Goal: Check status: Check status

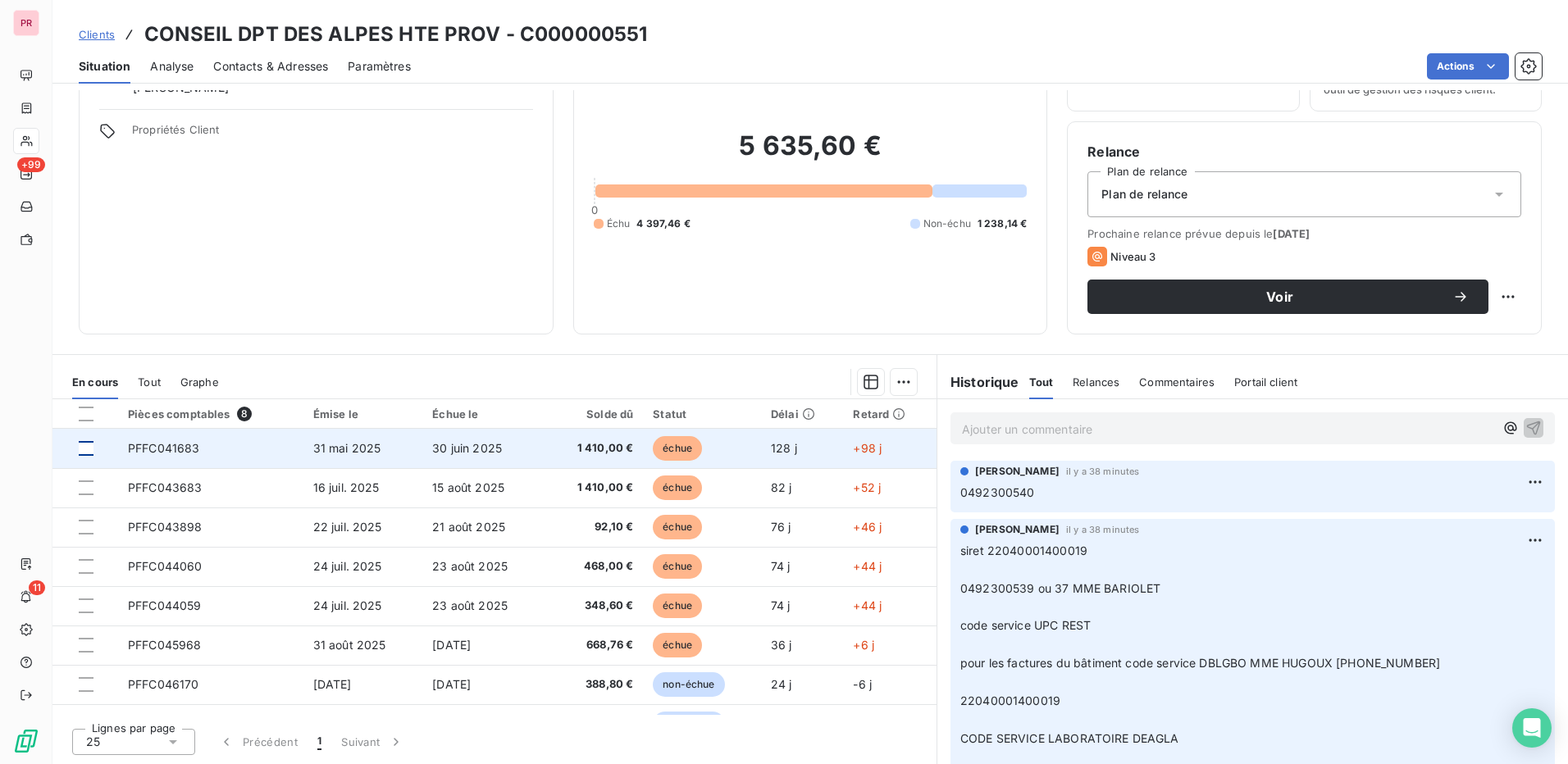
click at [88, 451] on div at bounding box center [86, 449] width 15 height 15
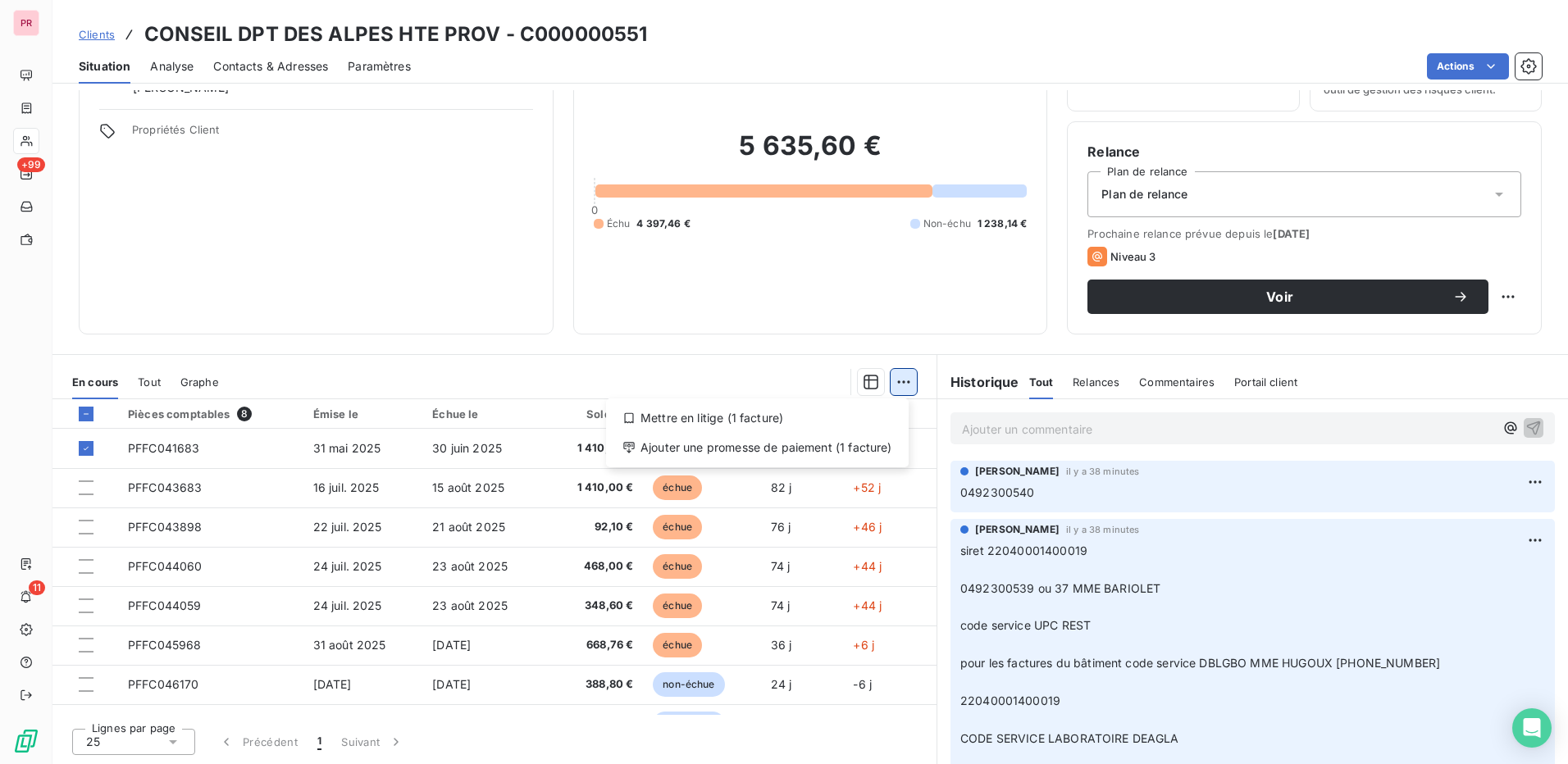
click at [902, 389] on html "PR +99 11 Clients CONSEIL DPT DES ALPES HTE PROV - C000000551 Situation Analyse…" at bounding box center [784, 382] width 1568 height 764
click at [782, 370] on html "PR +99 11 Clients CONSEIL DPT DES ALPES HTE PROV - C000000551 Situation Analyse…" at bounding box center [784, 382] width 1568 height 764
click at [199, 384] on span "Graphe" at bounding box center [199, 382] width 39 height 13
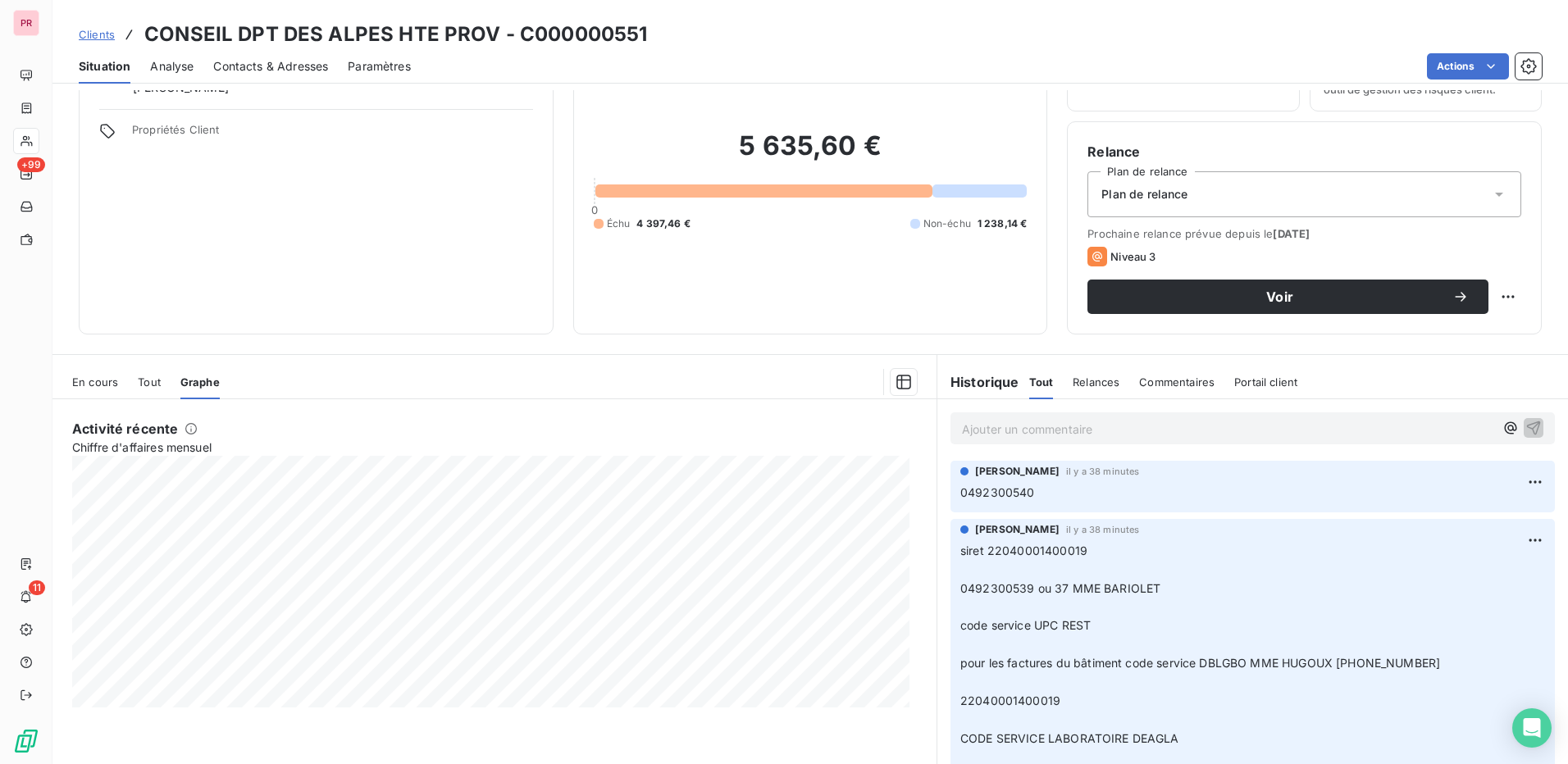
click at [143, 388] on span "Tout" at bounding box center [150, 382] width 23 height 13
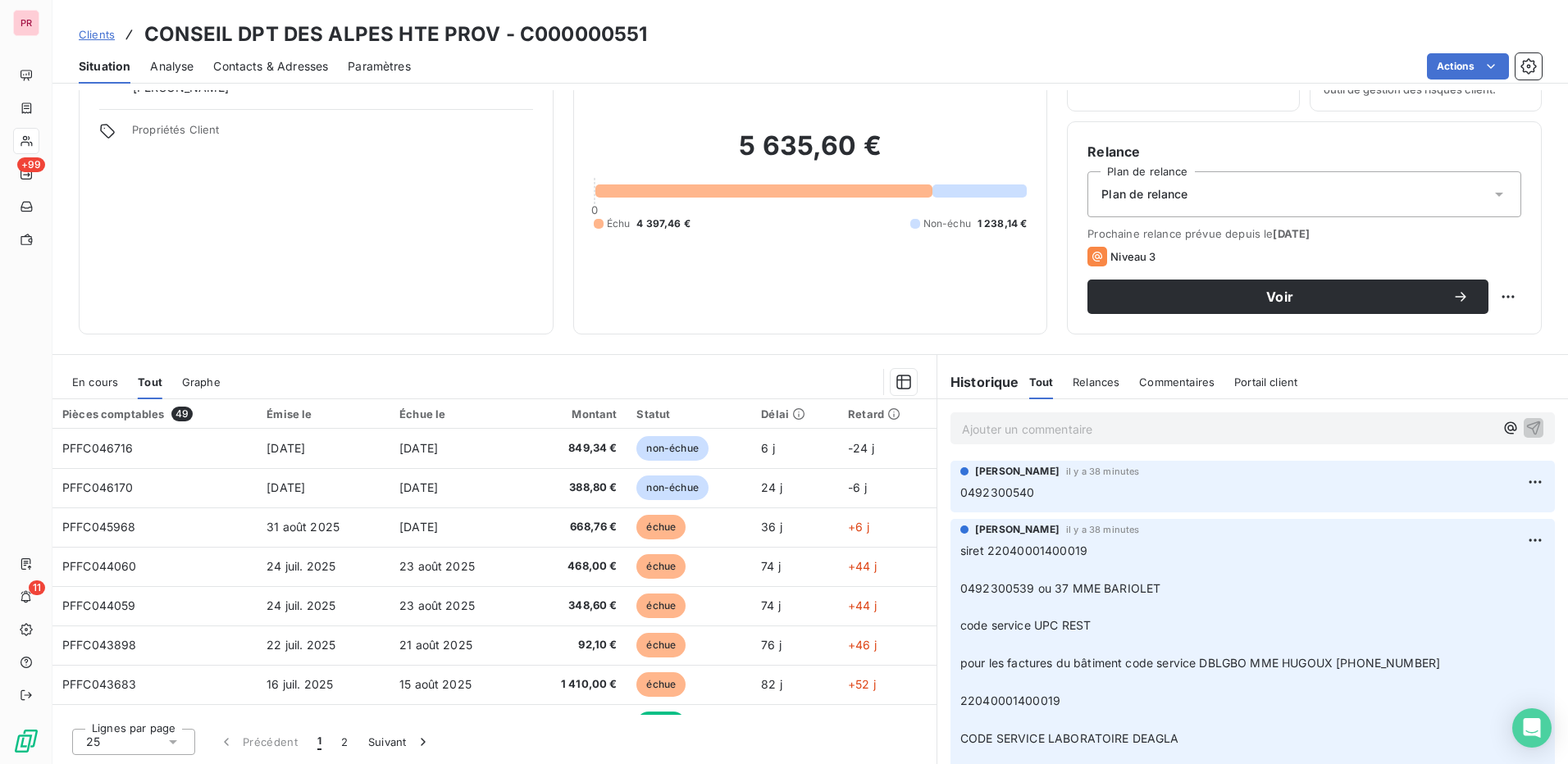
click at [106, 386] on span "En cours" at bounding box center [95, 382] width 46 height 13
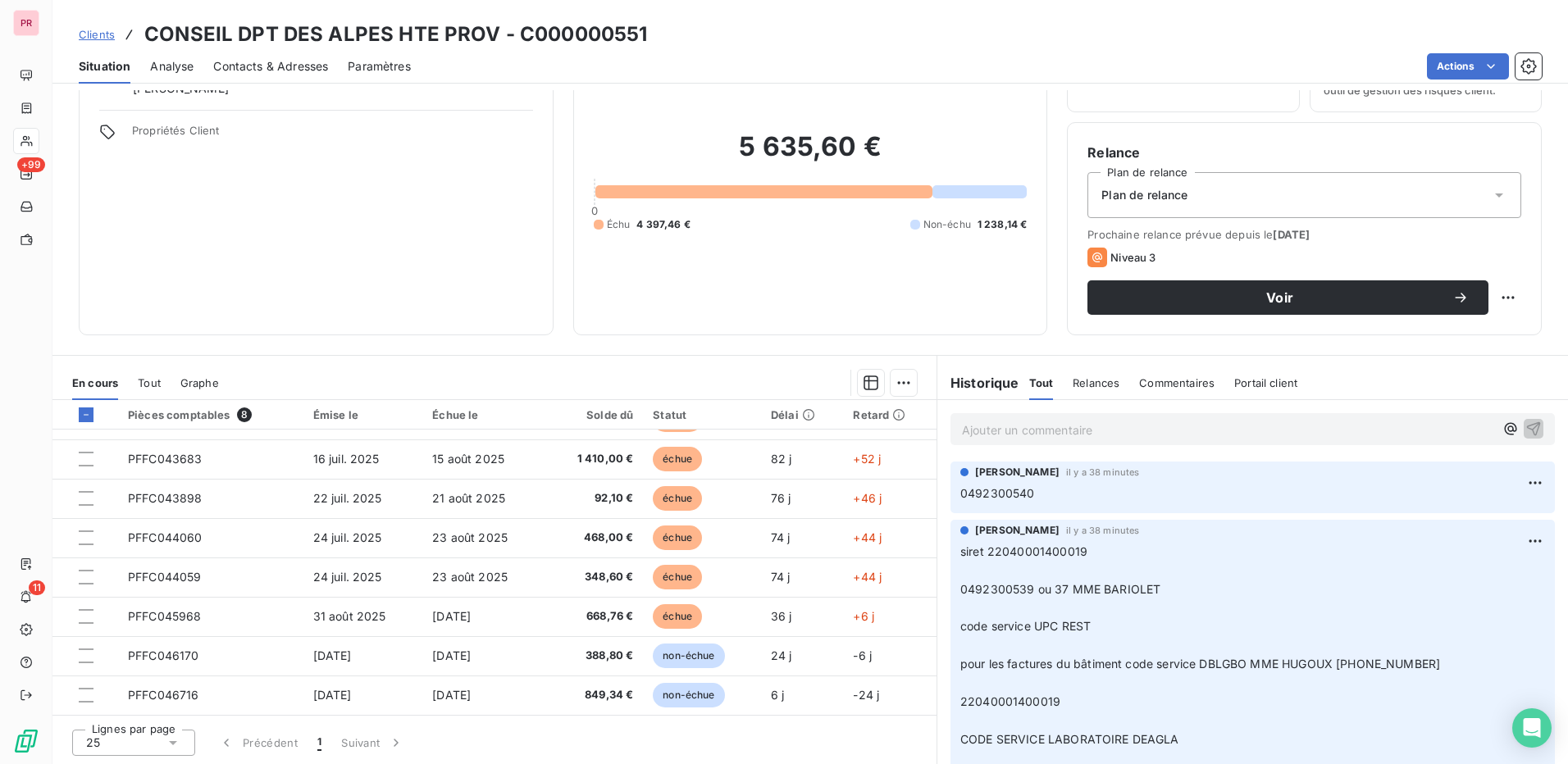
scroll to position [93, 0]
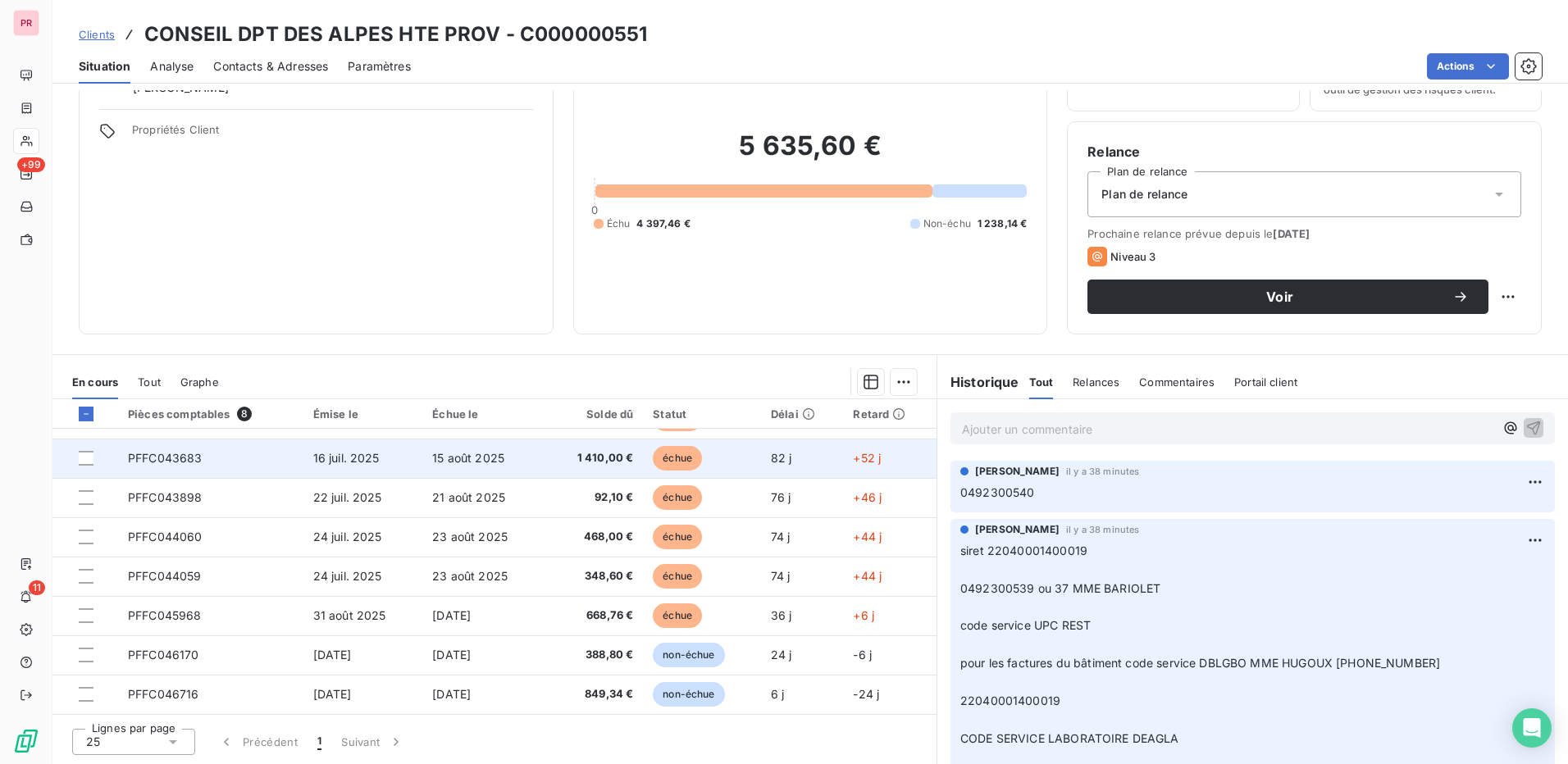
click at [169, 455] on span "PFFC043683" at bounding box center [165, 457] width 74 height 14
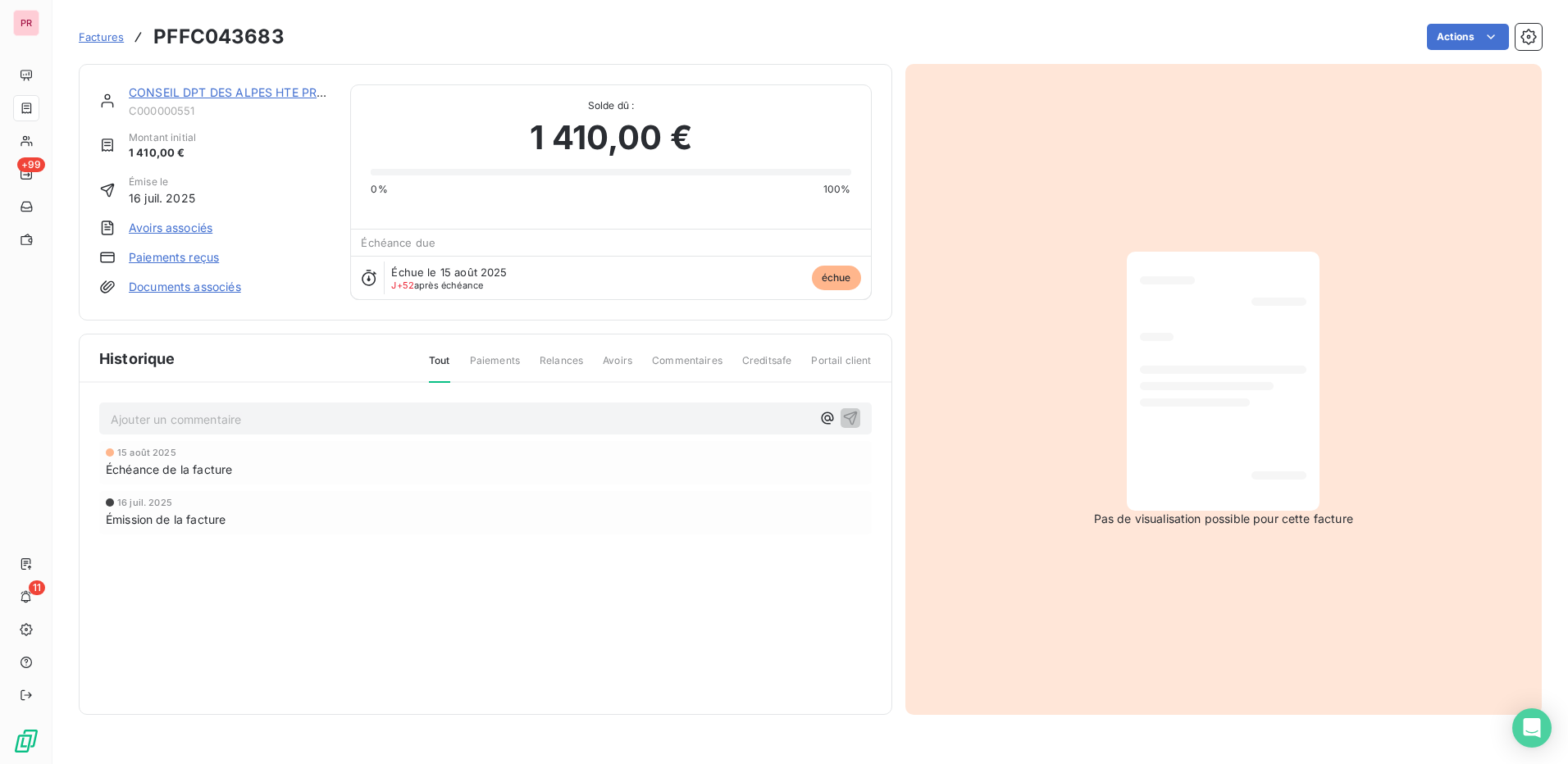
click at [700, 355] on span "Commentaires" at bounding box center [686, 367] width 70 height 28
click at [693, 359] on span "Commentaires" at bounding box center [686, 367] width 70 height 28
click at [571, 414] on p "Ajouter un commentaire ﻿" at bounding box center [461, 419] width 700 height 21
click at [846, 417] on icon "button" at bounding box center [851, 418] width 17 height 17
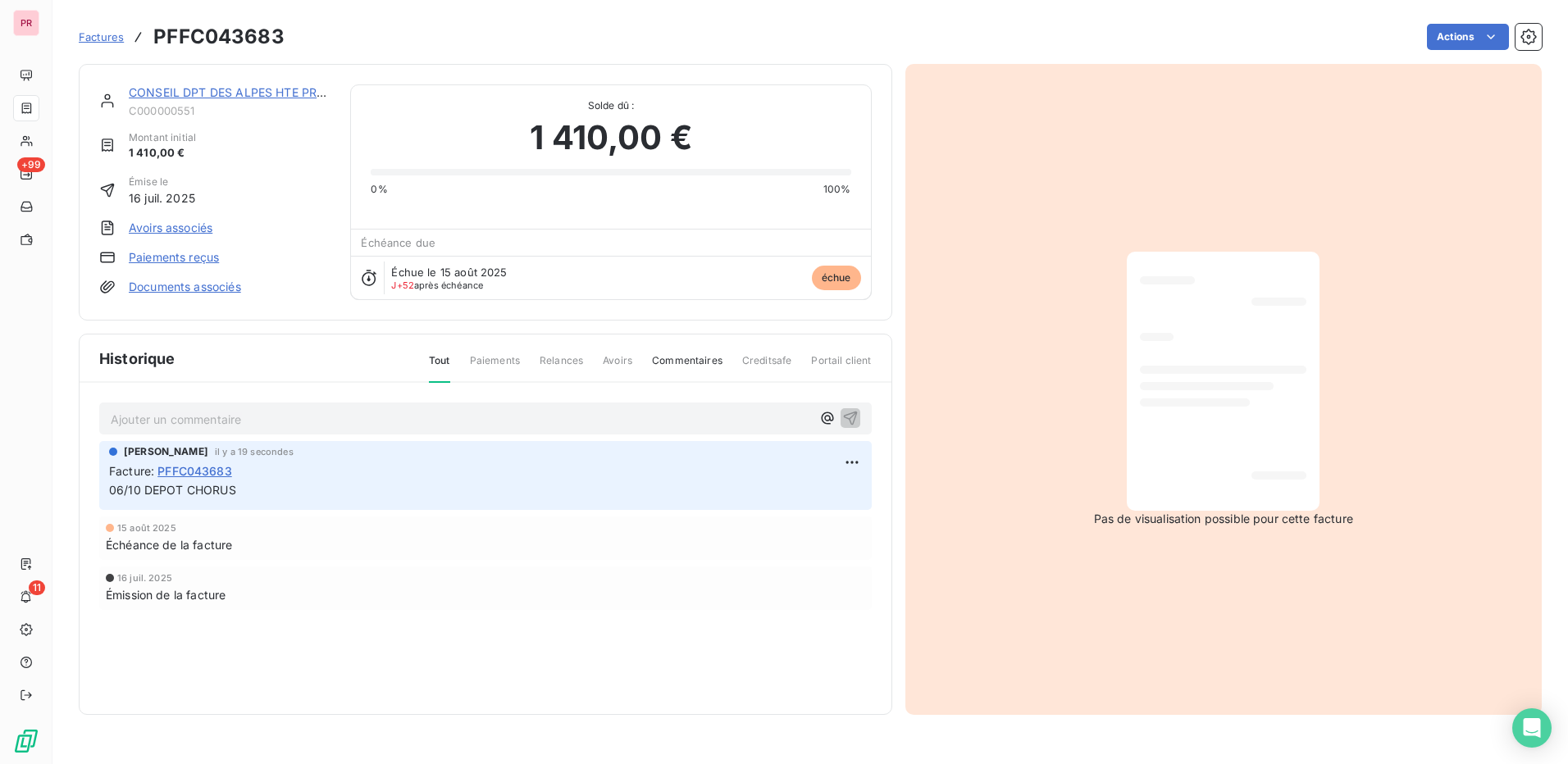
click at [186, 227] on link "Avoirs associés" at bounding box center [170, 228] width 84 height 17
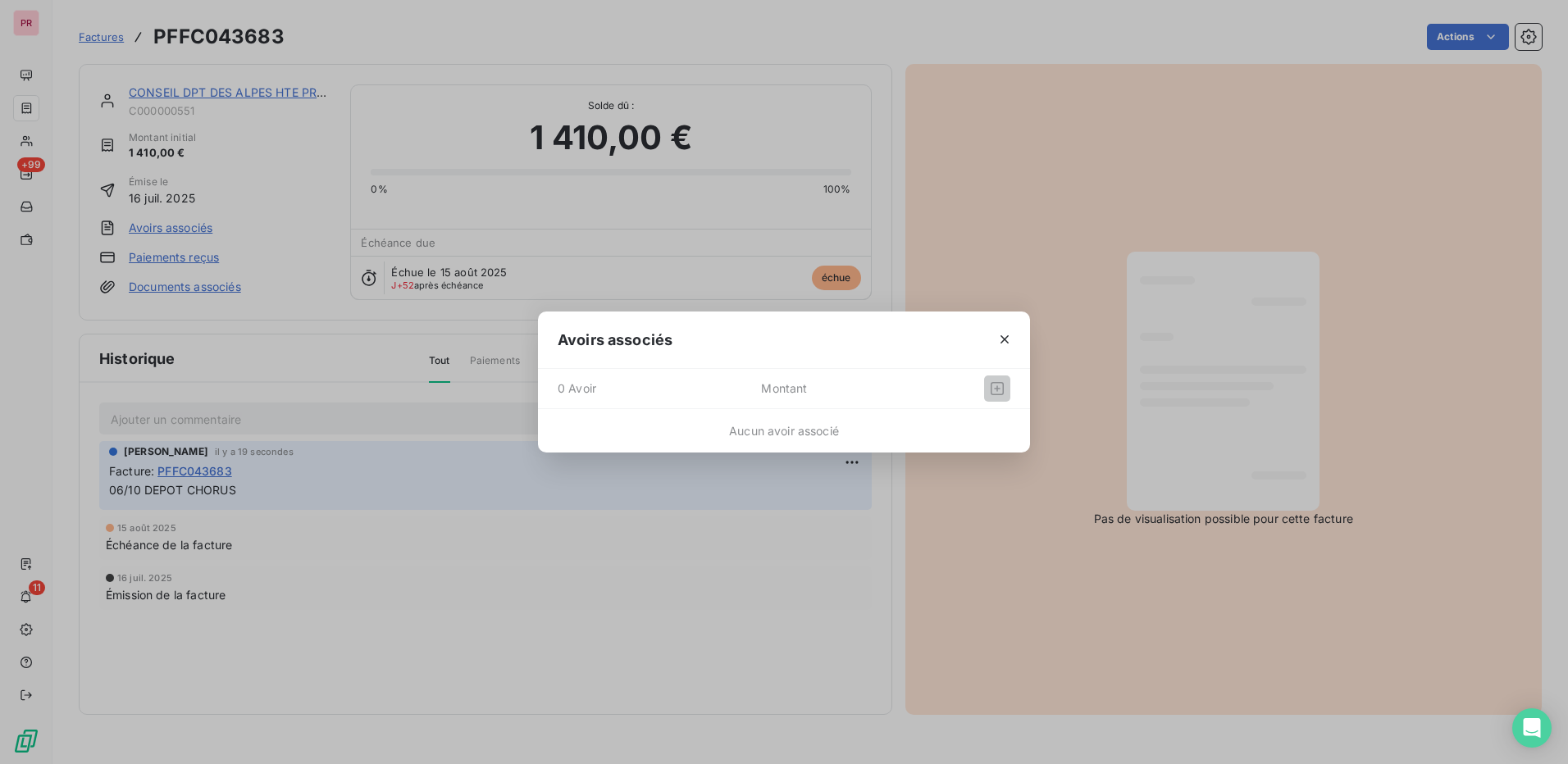
click at [920, 385] on div at bounding box center [965, 389] width 90 height 26
click at [1010, 342] on icon "button" at bounding box center [1005, 340] width 17 height 17
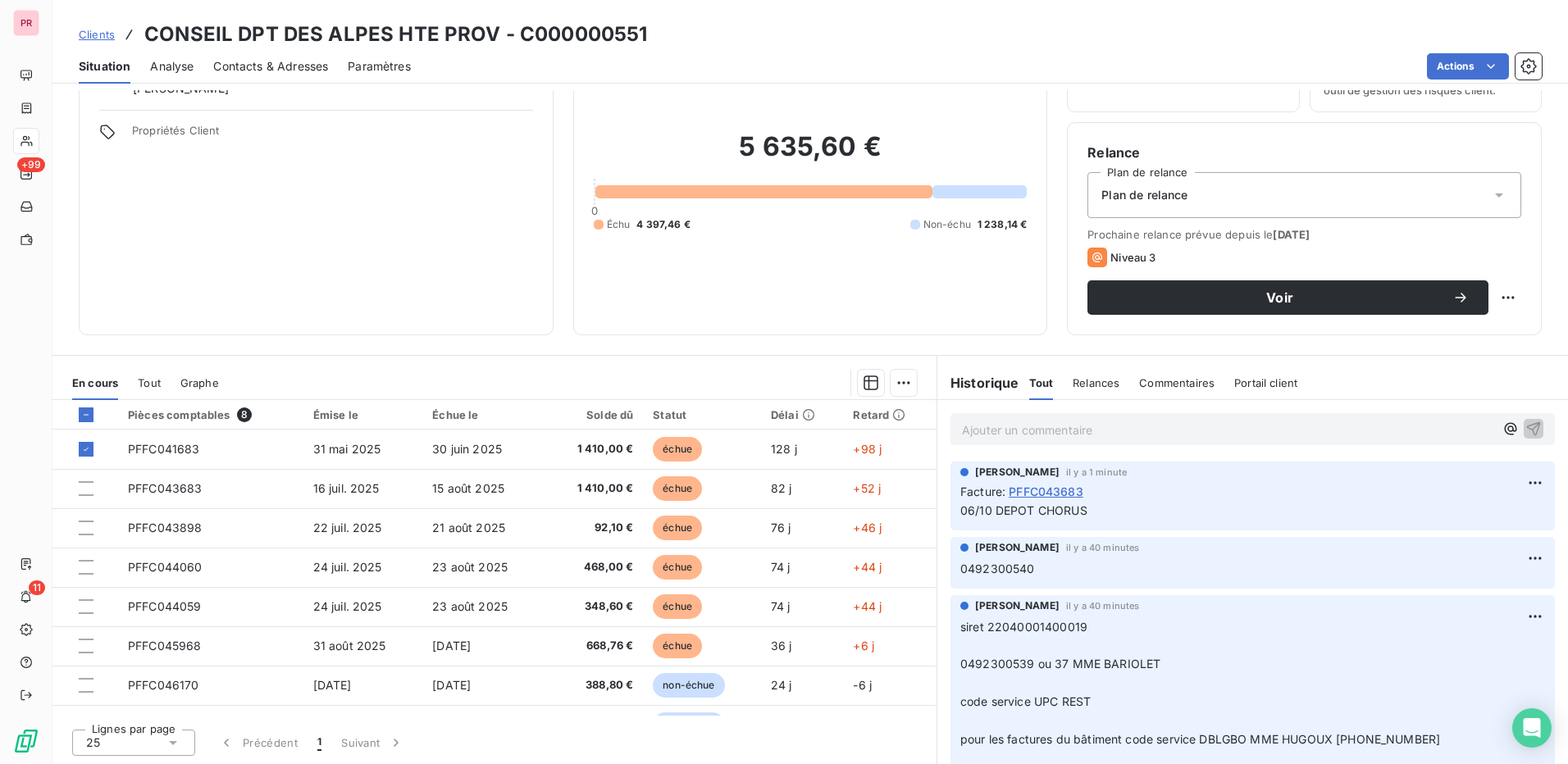
scroll to position [93, 0]
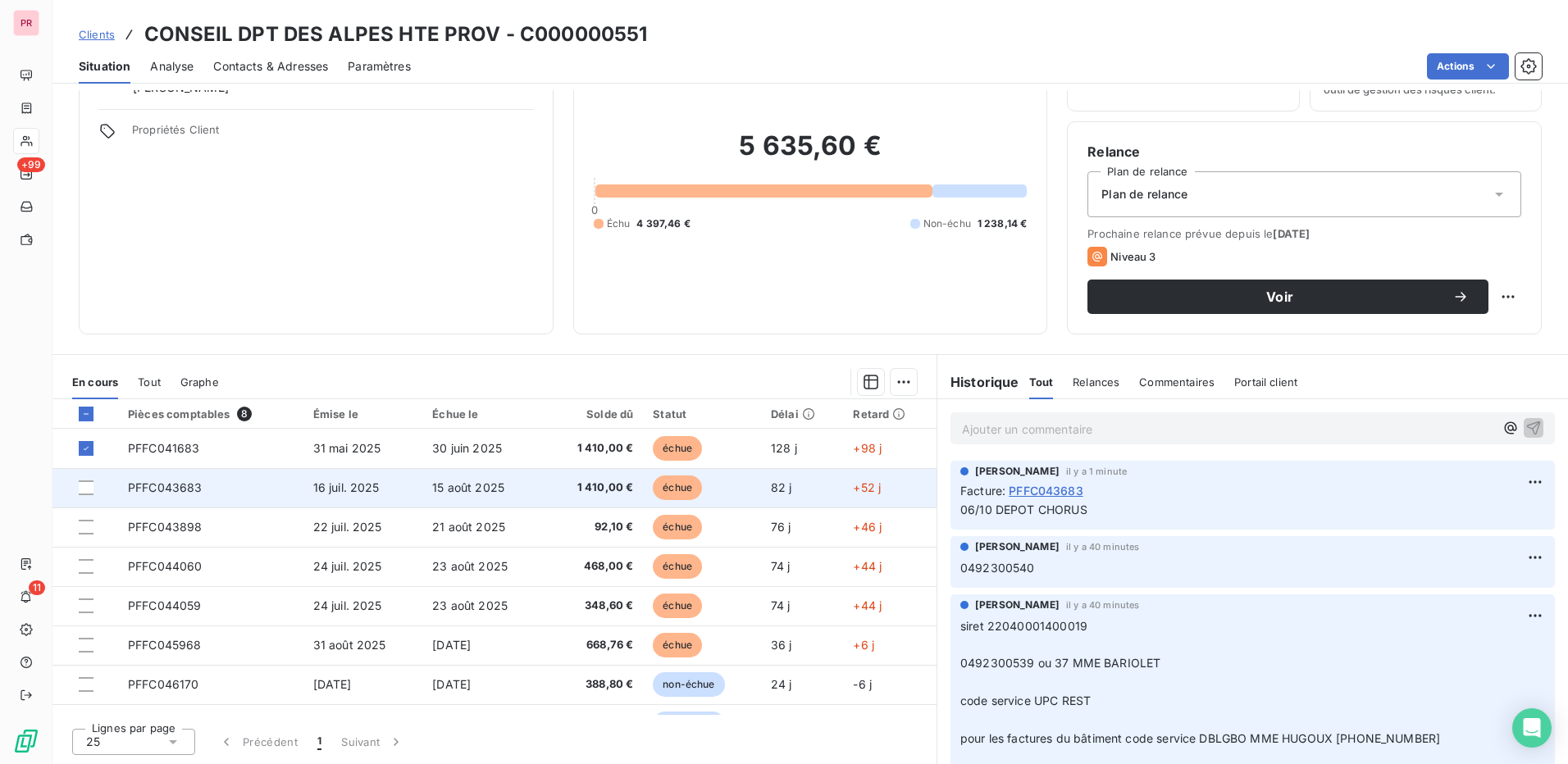
click at [391, 495] on td "16 juil. 2025" at bounding box center [363, 488] width 120 height 40
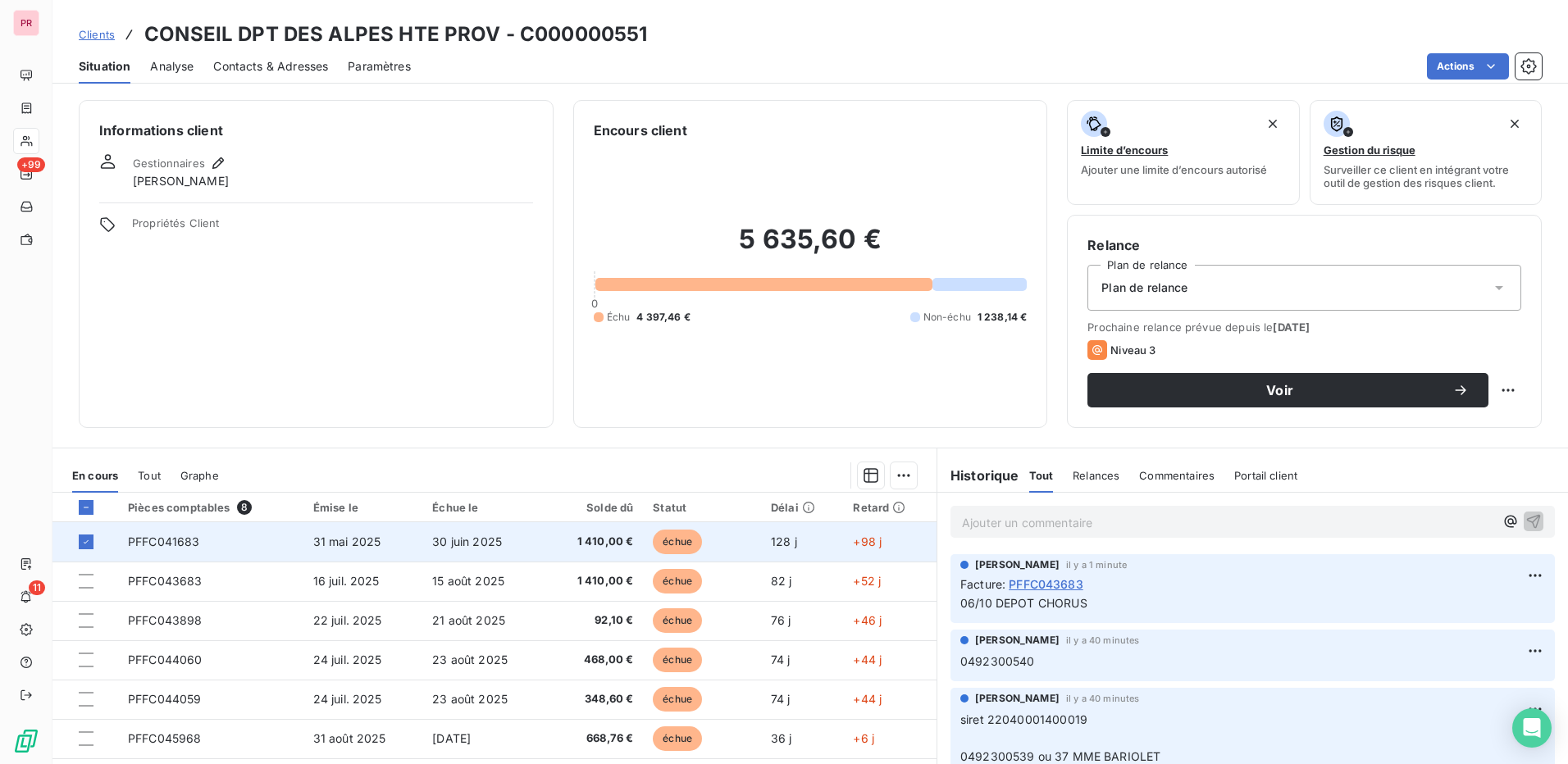
click at [375, 542] on td "31 mai 2025" at bounding box center [363, 542] width 120 height 40
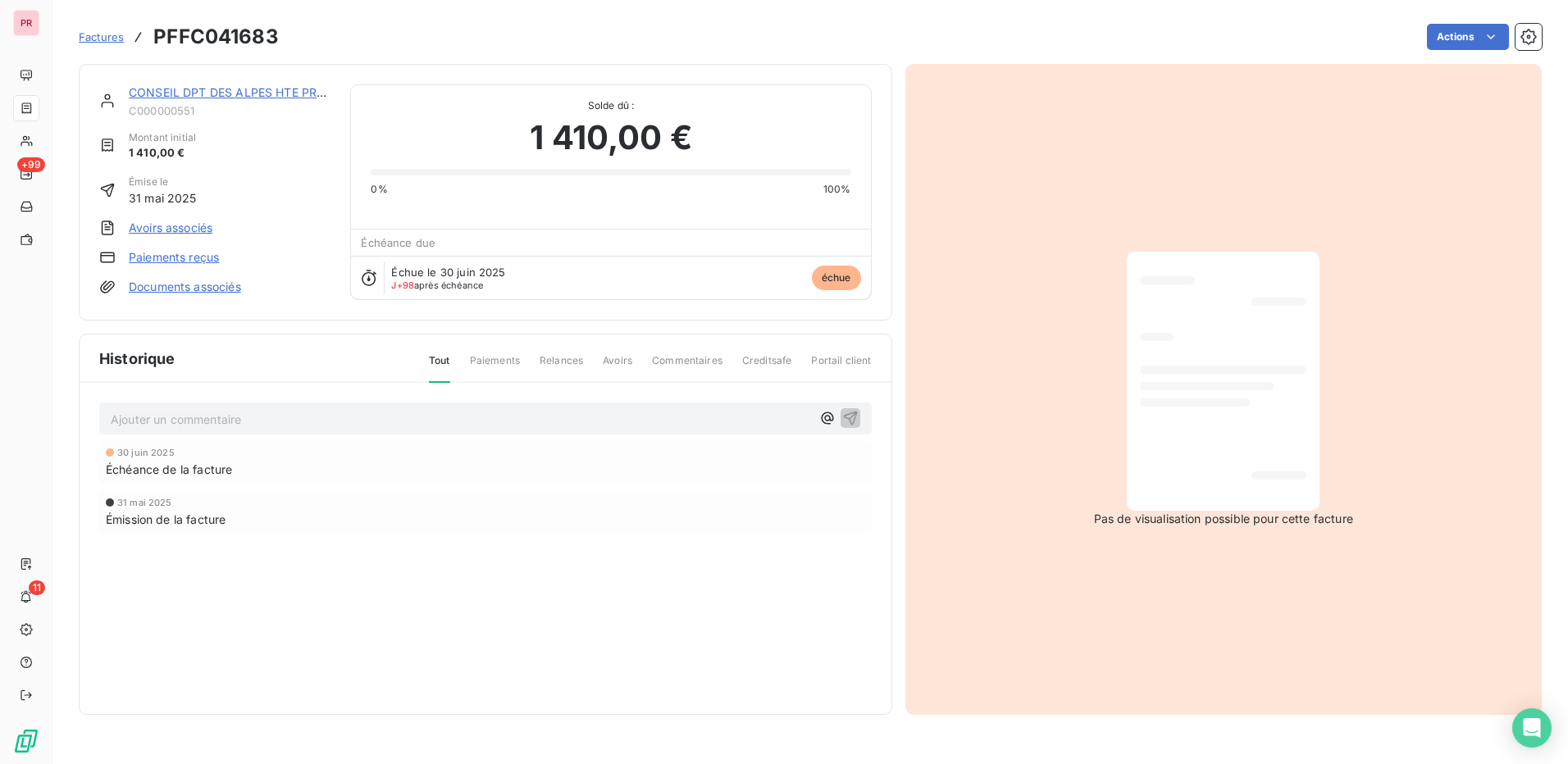
click at [685, 360] on span "Commentaires" at bounding box center [686, 367] width 70 height 28
click at [442, 425] on p "Ajouter un commentaire ﻿" at bounding box center [461, 419] width 700 height 21
drag, startPoint x: 357, startPoint y: 406, endPoint x: 93, endPoint y: 399, distance: 264.1
click at [93, 399] on div "25DBLG0514 [DATE] Échéance de la facture [DATE] Émission de la facture" at bounding box center [485, 490] width 812 height 216
click at [270, 407] on div "25DBLG0514" at bounding box center [485, 418] width 772 height 31
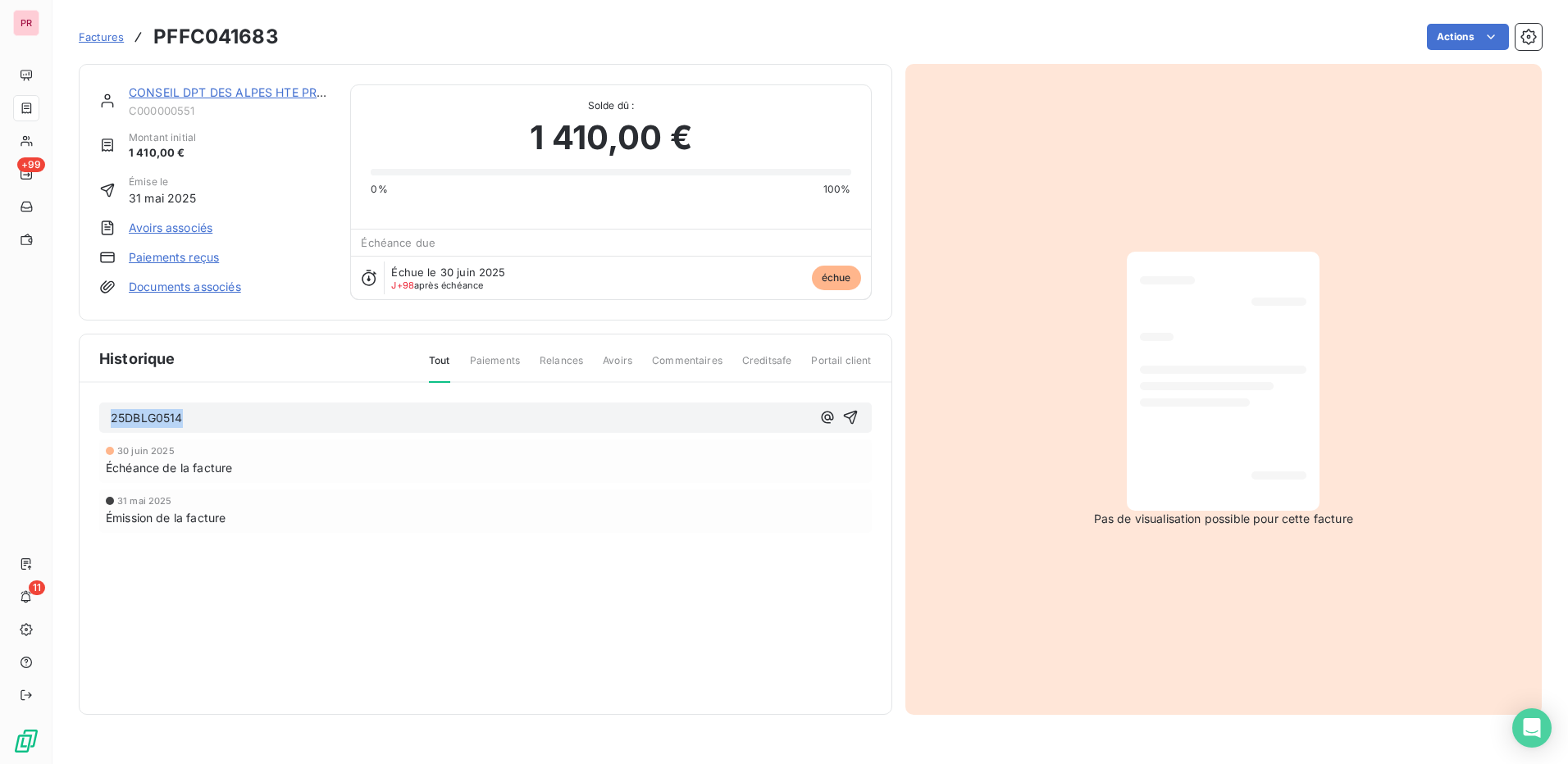
drag, startPoint x: 230, startPoint y: 413, endPoint x: 101, endPoint y: 412, distance: 129.0
click at [101, 412] on div "25DBLG0514" at bounding box center [485, 418] width 772 height 31
drag, startPoint x: 274, startPoint y: 420, endPoint x: 106, endPoint y: 417, distance: 168.0
click at [106, 417] on div "06/10 DEPOT CHORUS" at bounding box center [485, 418] width 772 height 31
copy span "06/10 DEPOT CHORUS"
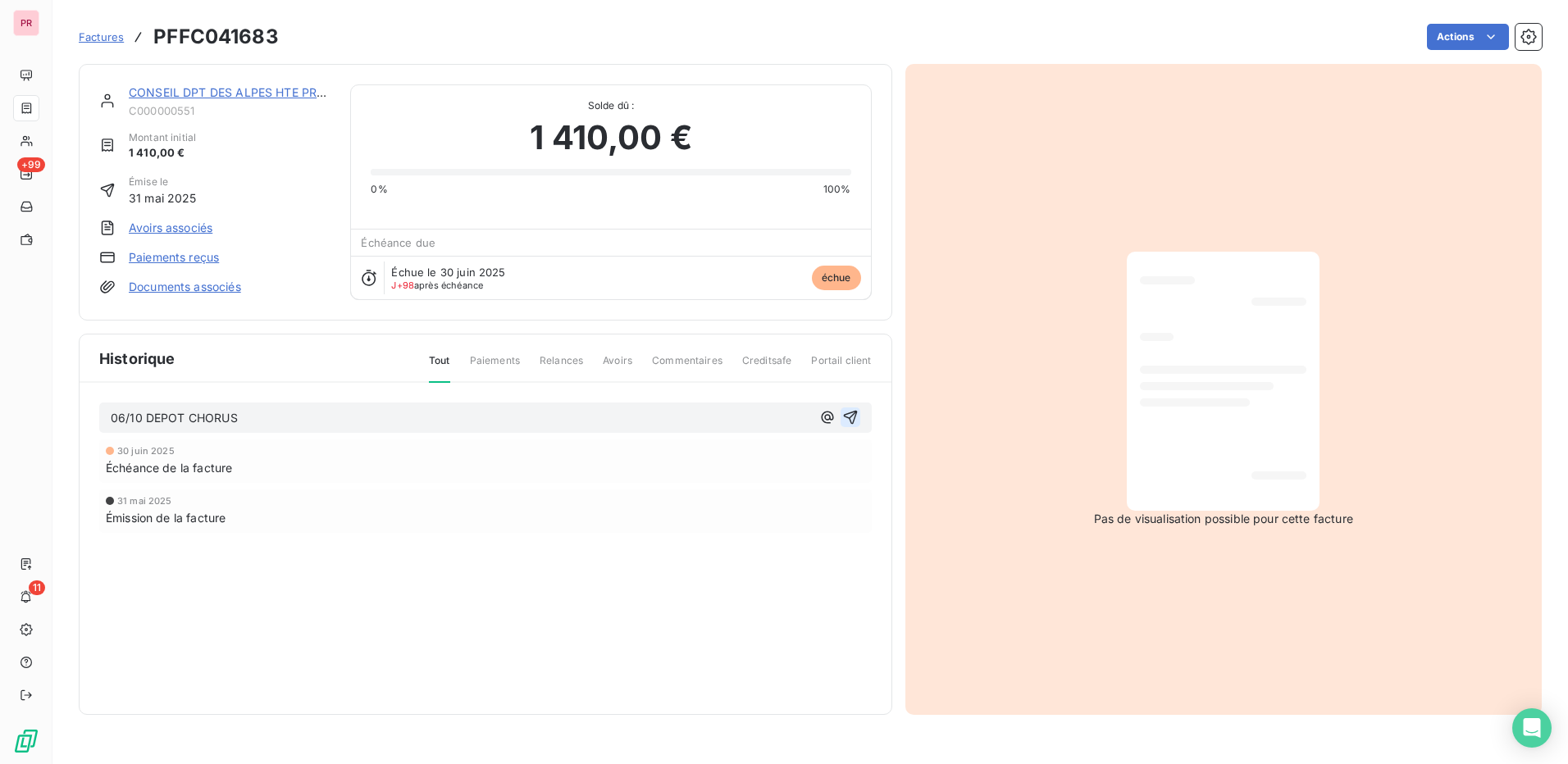
click at [849, 416] on icon "button" at bounding box center [851, 418] width 17 height 17
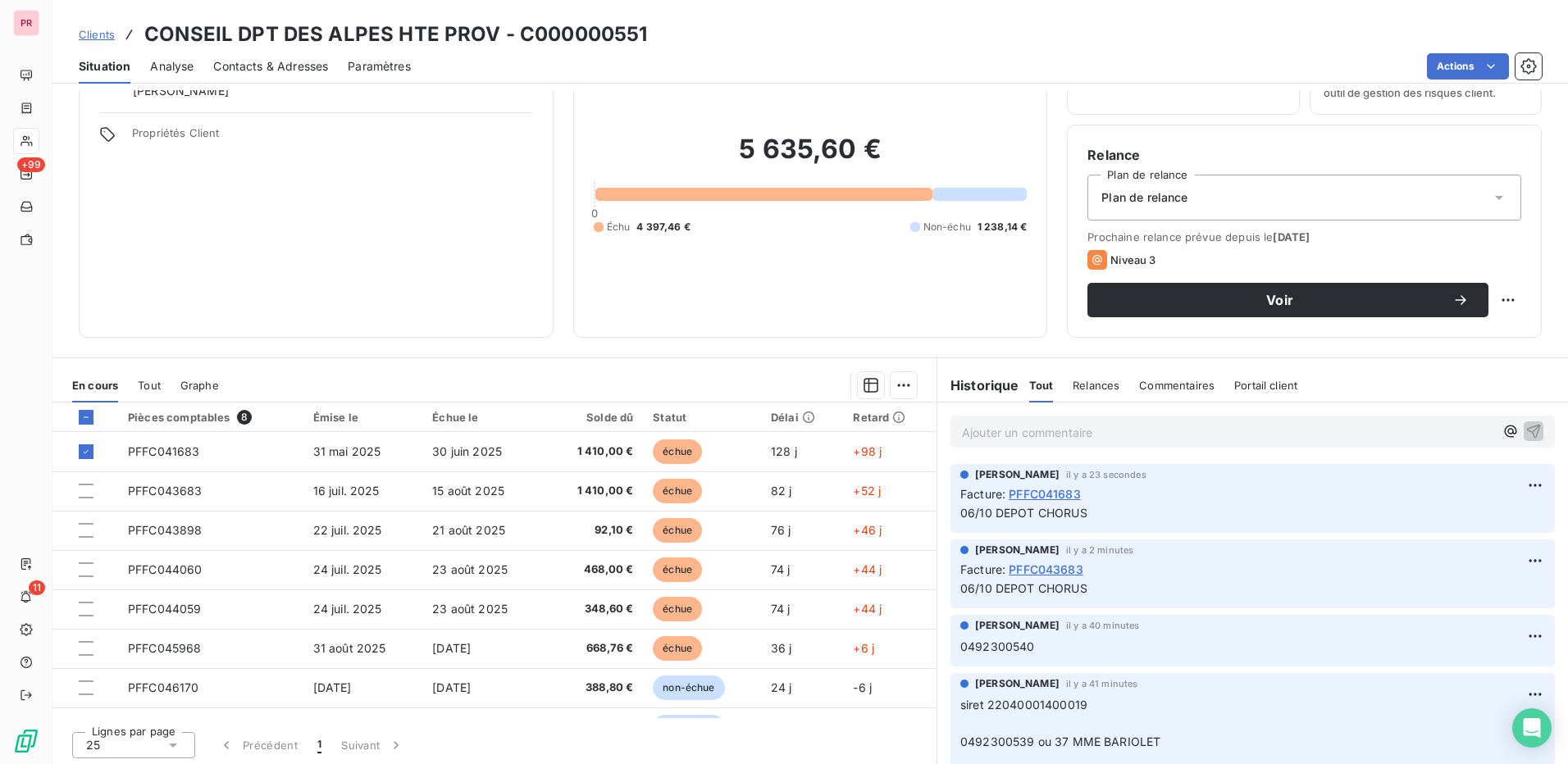
scroll to position [93, 0]
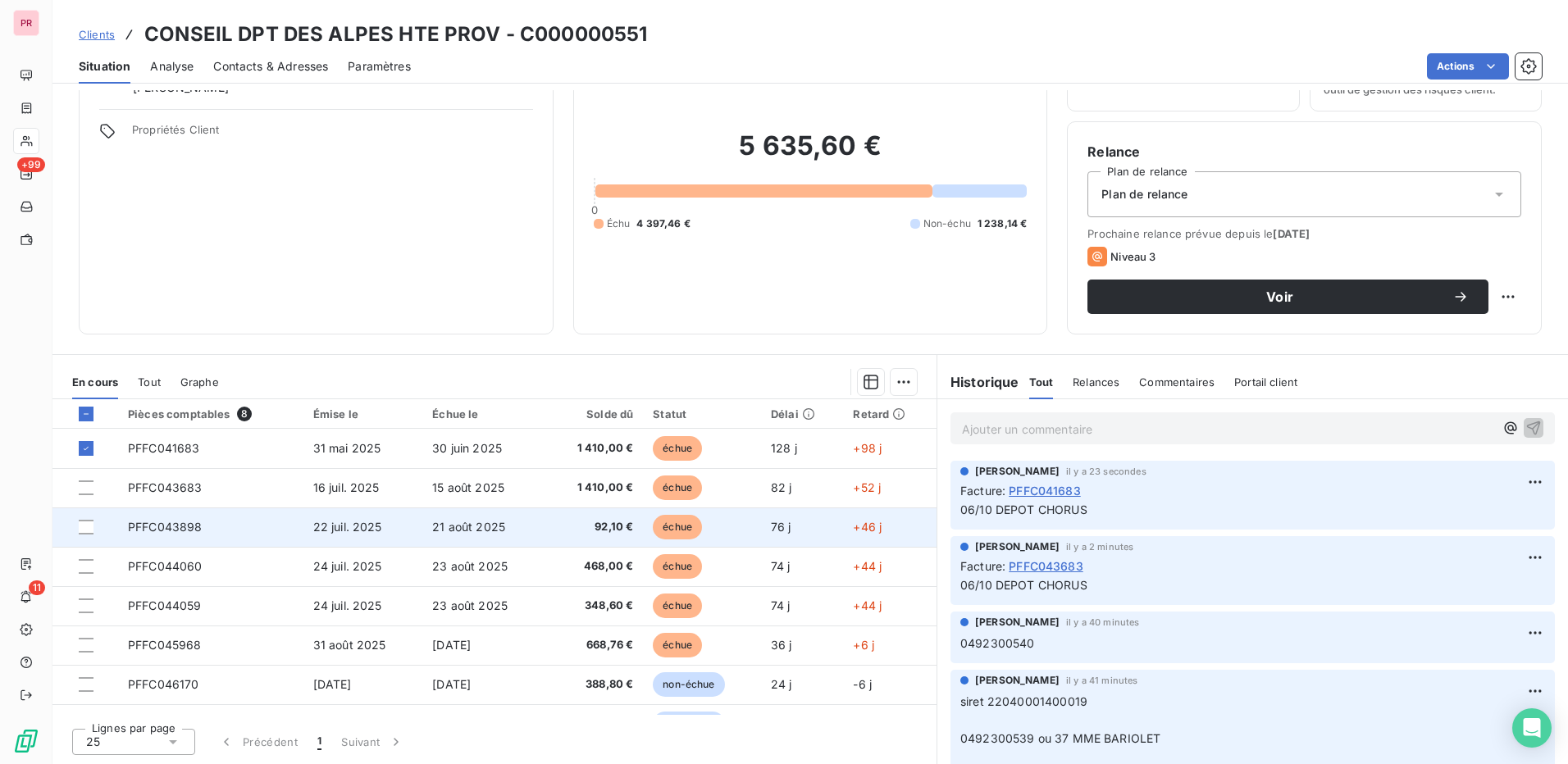
click at [381, 523] on td "22 juil. 2025" at bounding box center [363, 528] width 120 height 40
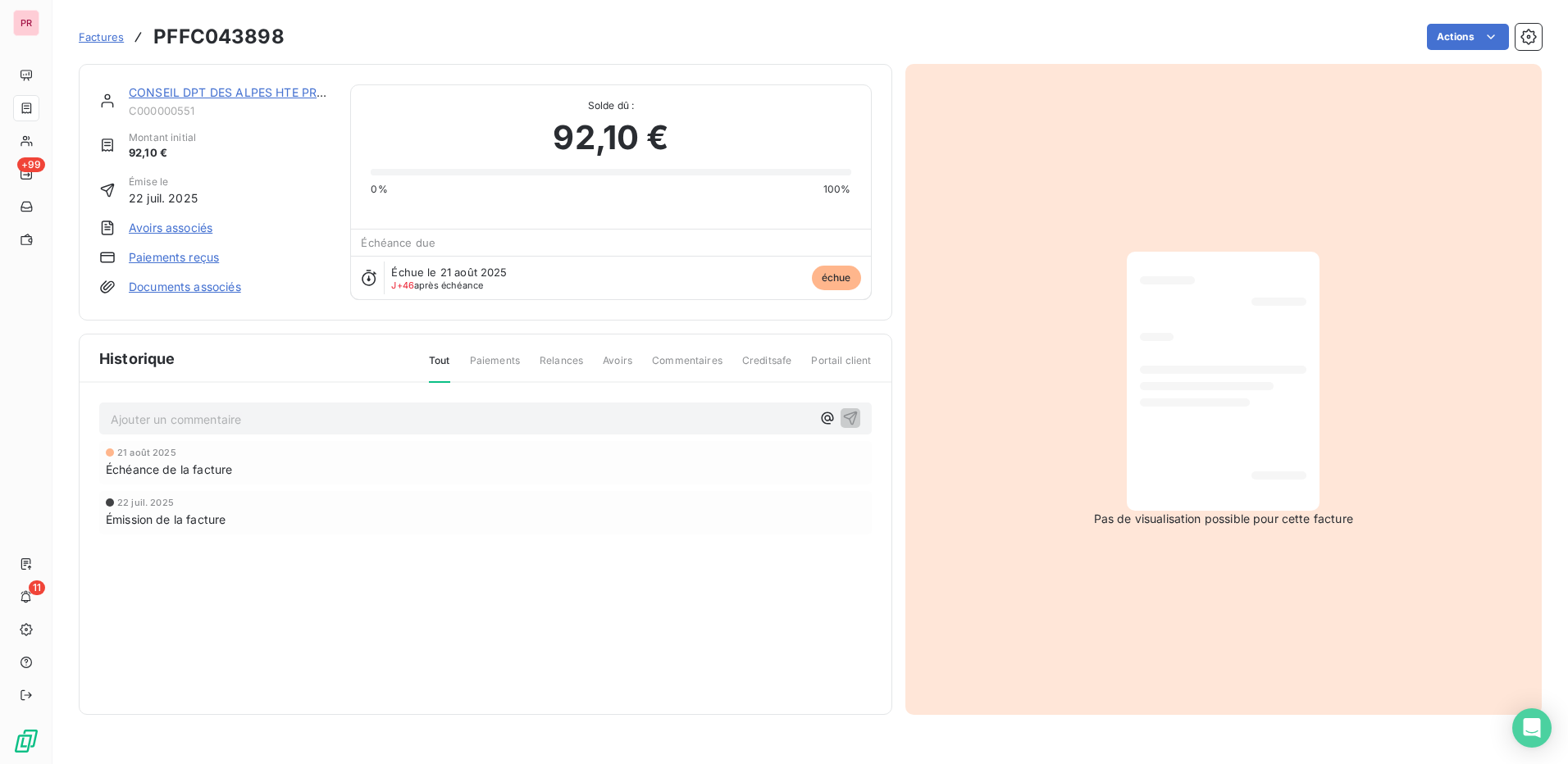
click at [686, 362] on span "Commentaires" at bounding box center [686, 367] width 70 height 28
click at [346, 418] on p "Ajouter un commentaire ﻿" at bounding box center [461, 419] width 700 height 21
click at [853, 418] on icon "button" at bounding box center [851, 418] width 17 height 17
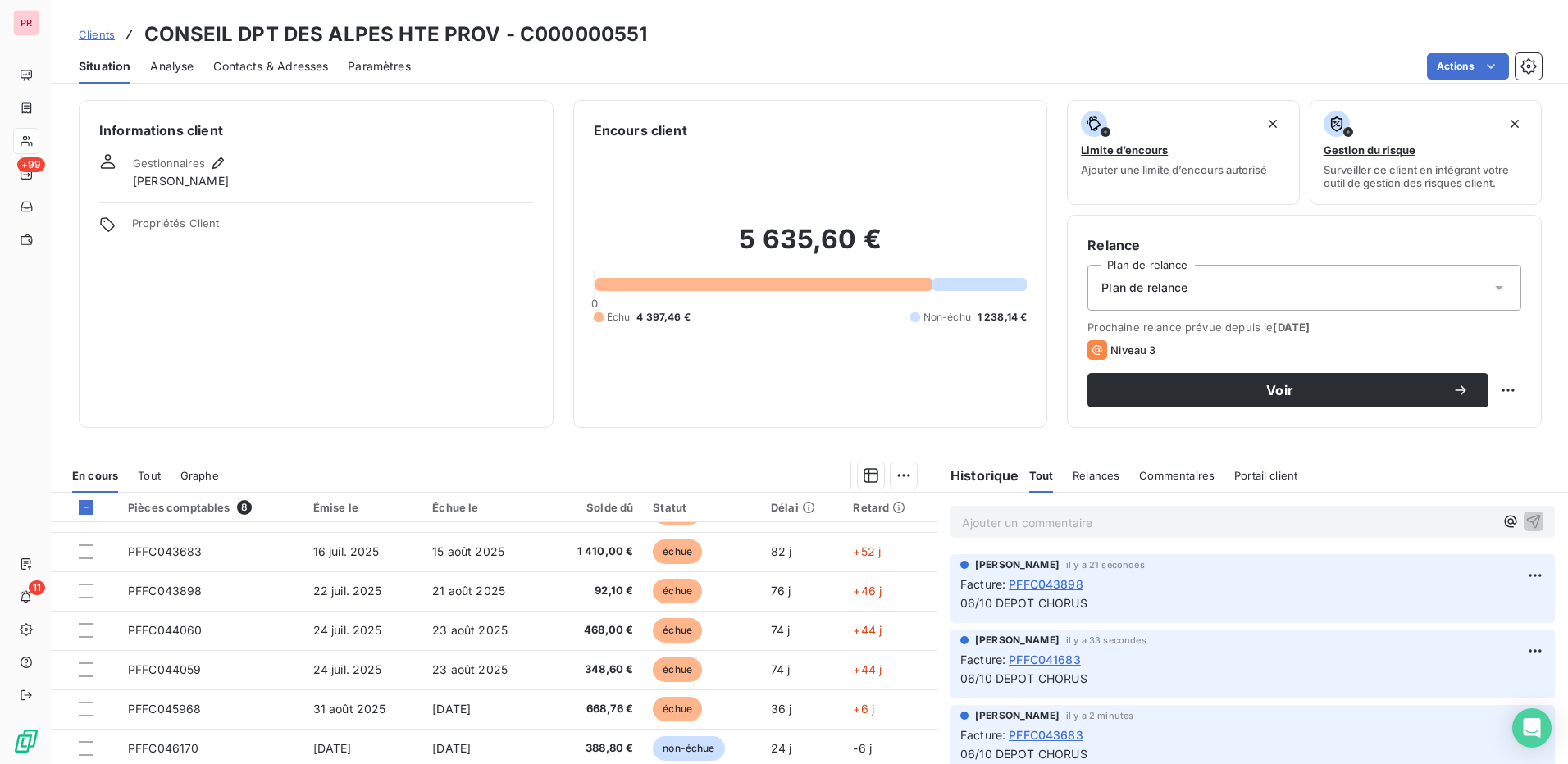
scroll to position [93, 0]
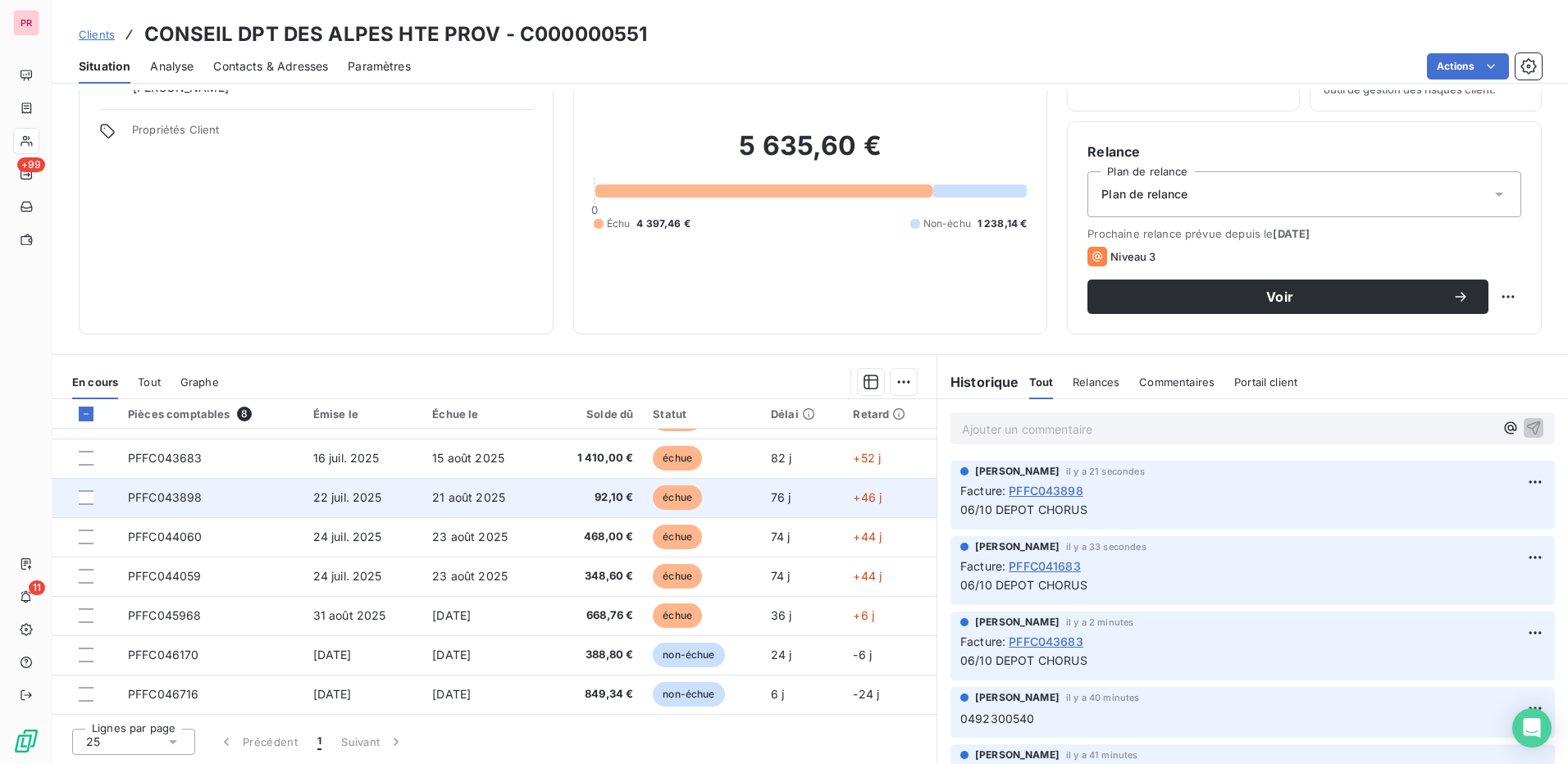
click at [170, 499] on span "PFFC043898" at bounding box center [165, 497] width 74 height 14
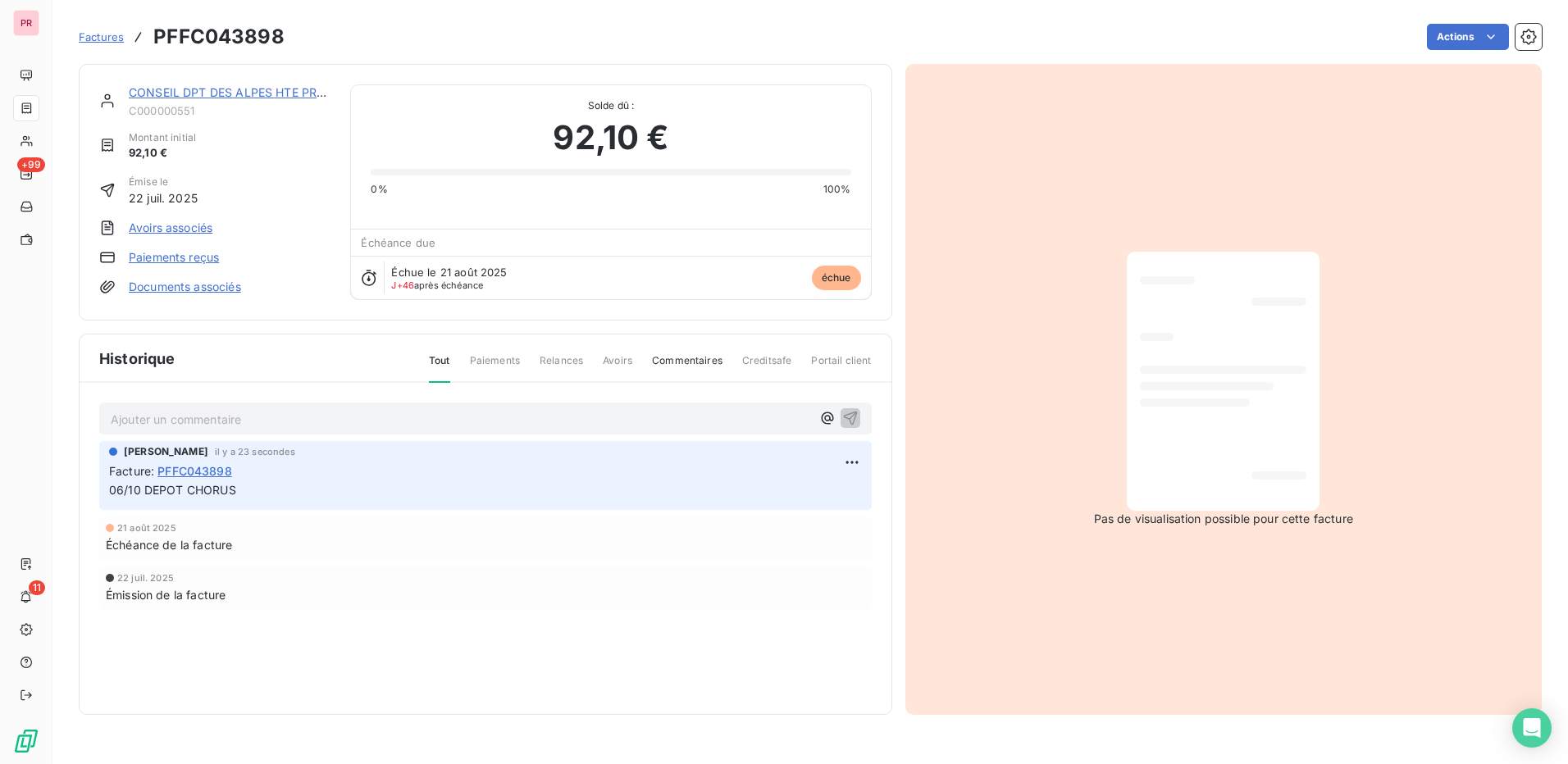
click at [686, 360] on span "Commentaires" at bounding box center [686, 367] width 70 height 28
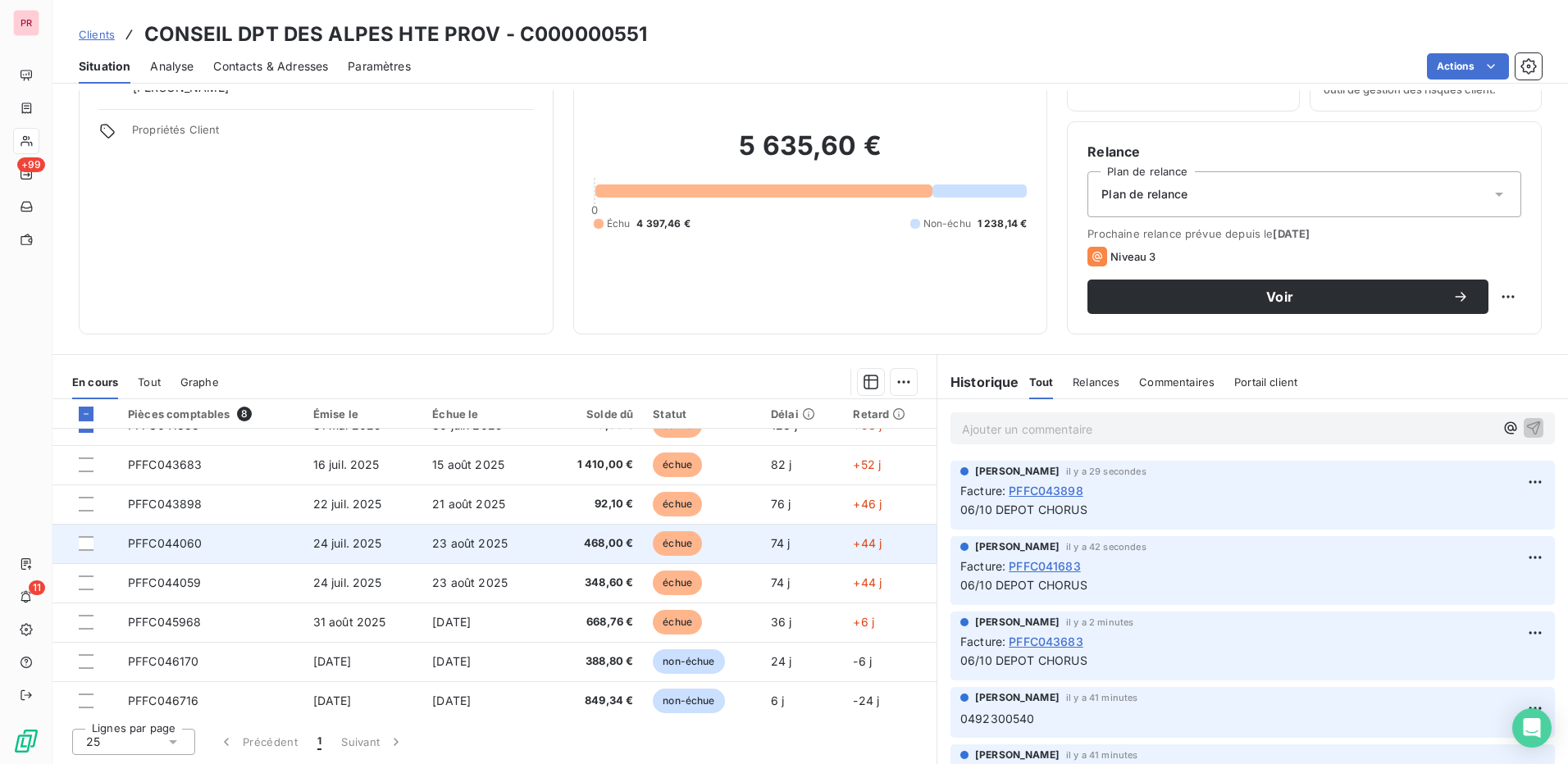
scroll to position [30, 0]
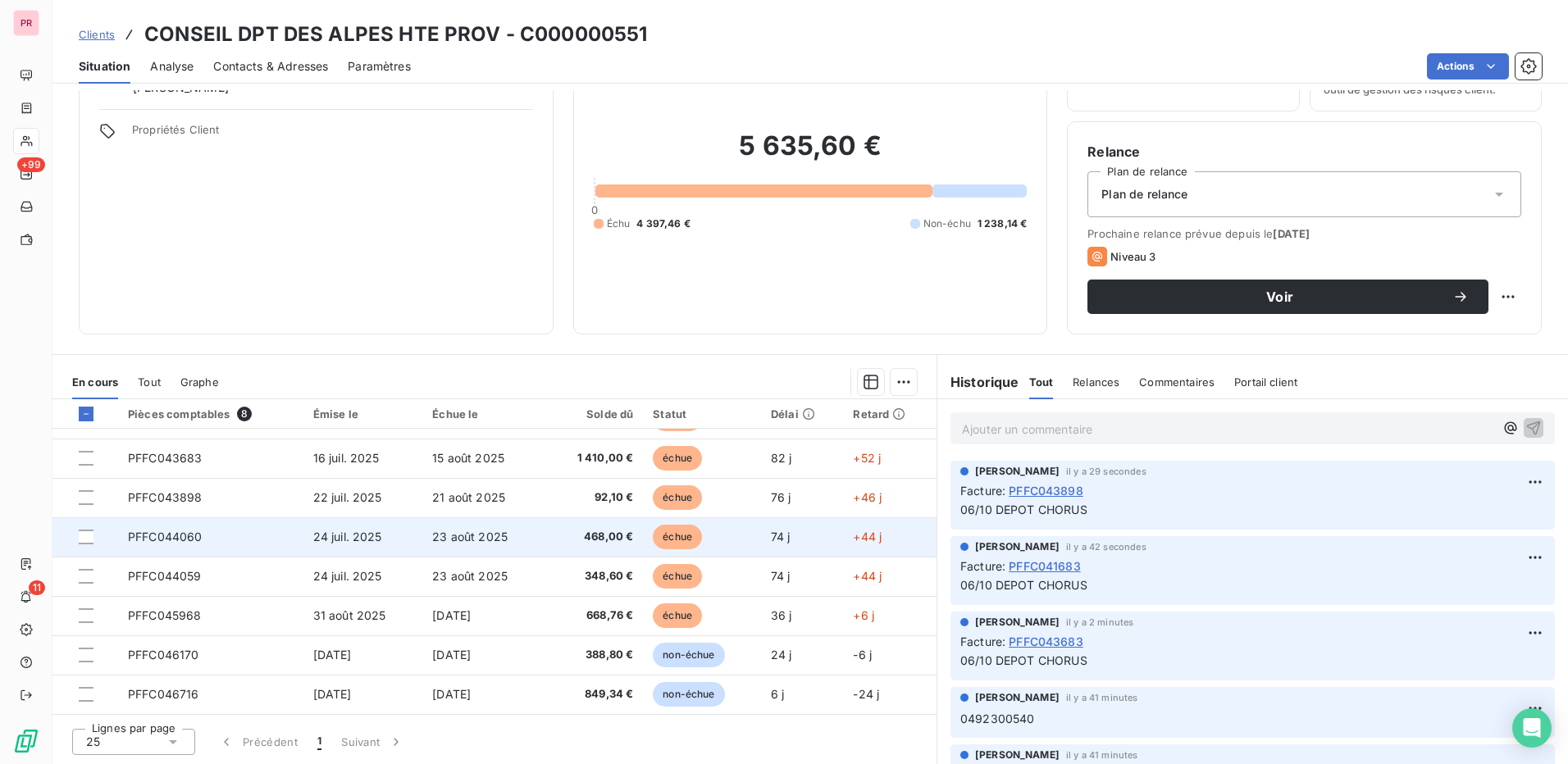
click at [179, 540] on span "PFFC044060" at bounding box center [165, 537] width 74 height 14
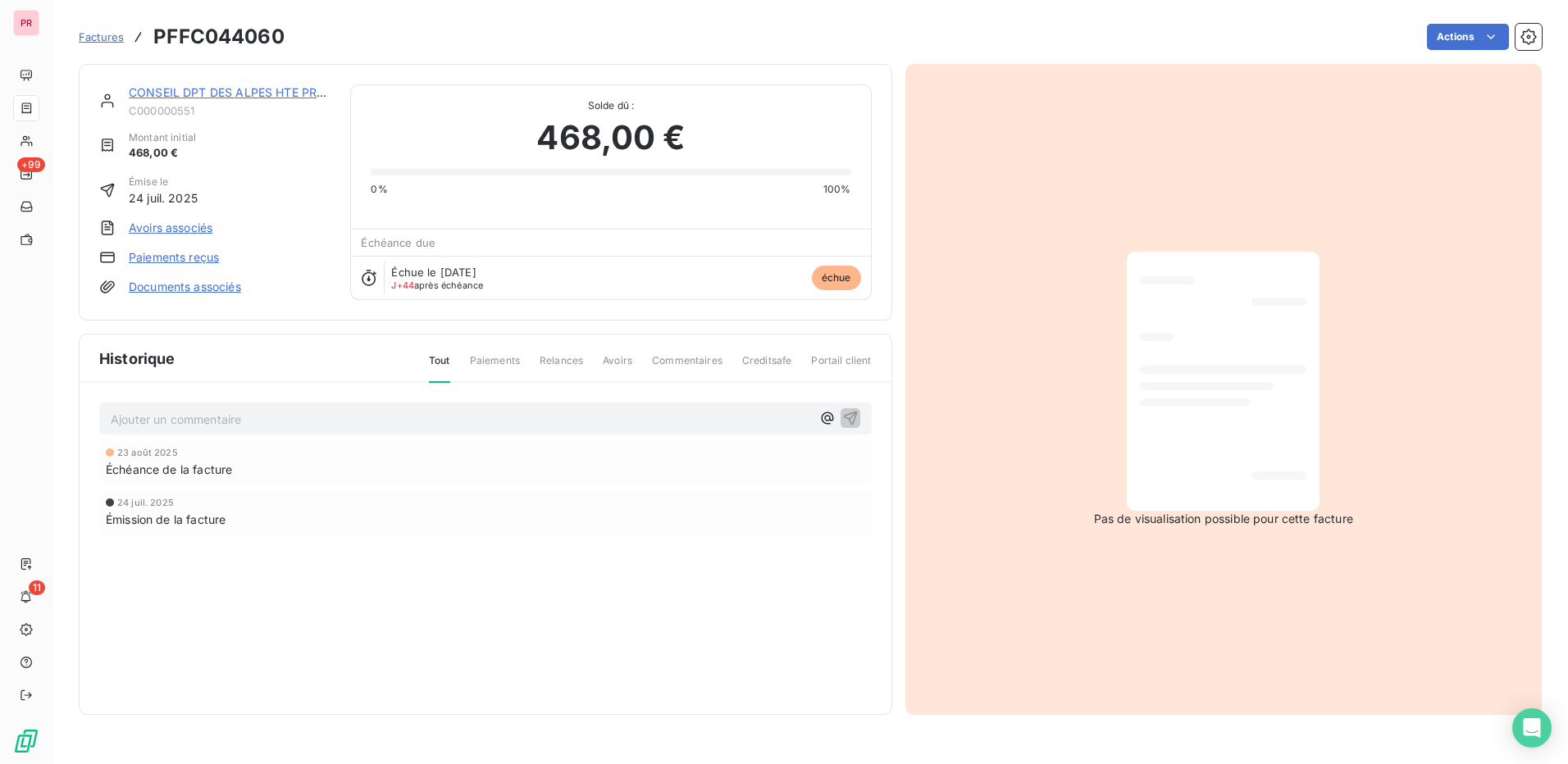
click at [683, 361] on span "Commentaires" at bounding box center [686, 367] width 70 height 28
click at [374, 422] on p "Ajouter un commentaire ﻿" at bounding box center [461, 419] width 700 height 21
click at [849, 415] on icon "button" at bounding box center [851, 418] width 17 height 17
